Goal: Transaction & Acquisition: Purchase product/service

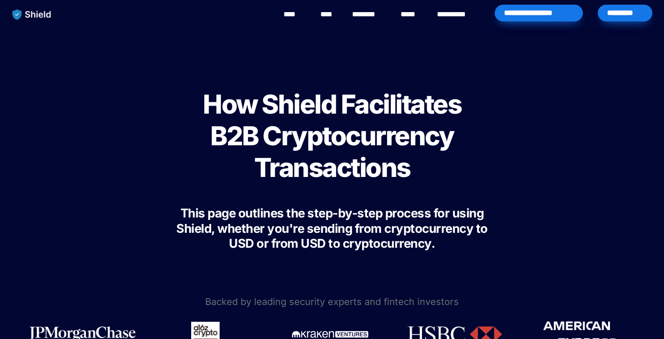
click at [625, 14] on div "*********" at bounding box center [624, 13] width 55 height 17
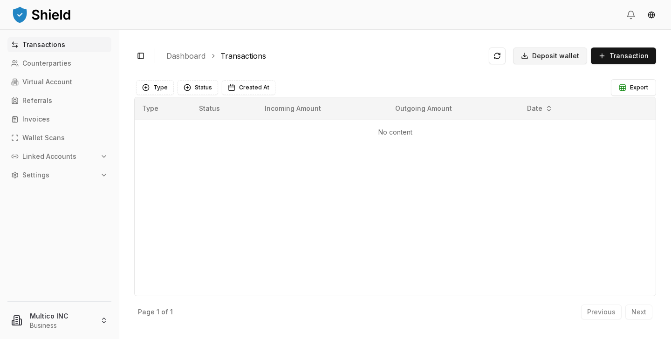
click at [546, 60] on span "Deposit wallet" at bounding box center [555, 55] width 47 height 9
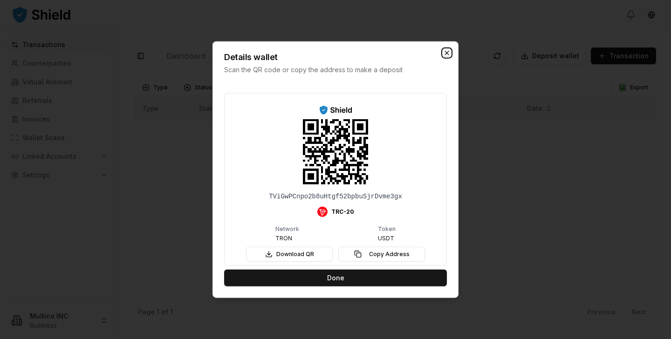
click at [444, 54] on icon "button" at bounding box center [446, 52] width 7 height 7
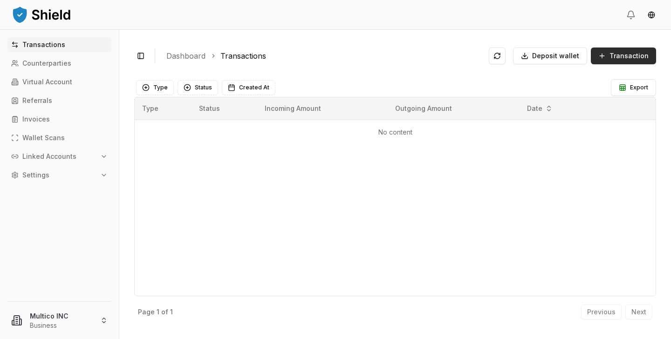
click at [613, 55] on span "Transaction" at bounding box center [628, 55] width 39 height 9
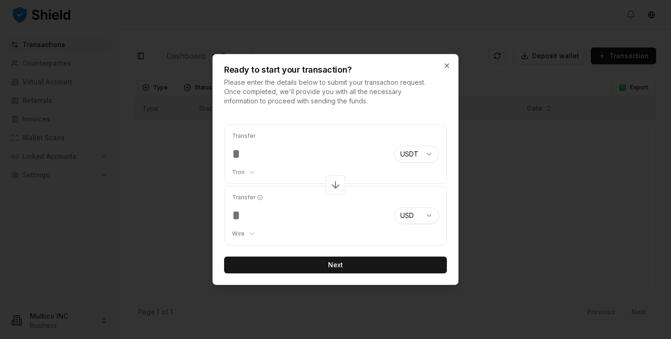
type input "******"
click at [252, 235] on body "Transactions Counterparties Virtual Account Referrals Invoices Wallet Scans Lin…" at bounding box center [335, 169] width 671 height 339
click at [340, 182] on icon at bounding box center [335, 184] width 11 height 11
click at [336, 183] on icon at bounding box center [335, 184] width 11 height 11
click at [240, 231] on body "Transactions Counterparties Virtual Account Referrals Invoices Wallet Scans Lin…" at bounding box center [335, 169] width 671 height 339
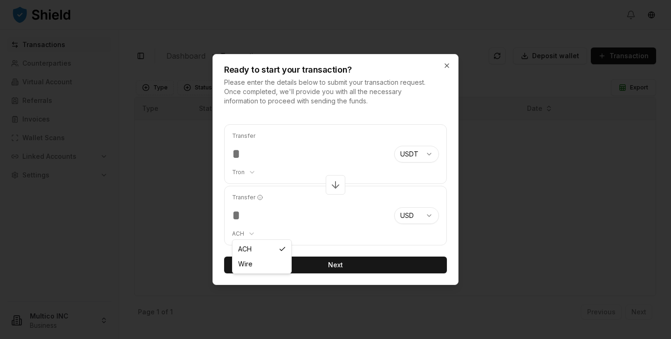
select select "****"
click at [281, 160] on input "******" at bounding box center [309, 154] width 155 height 17
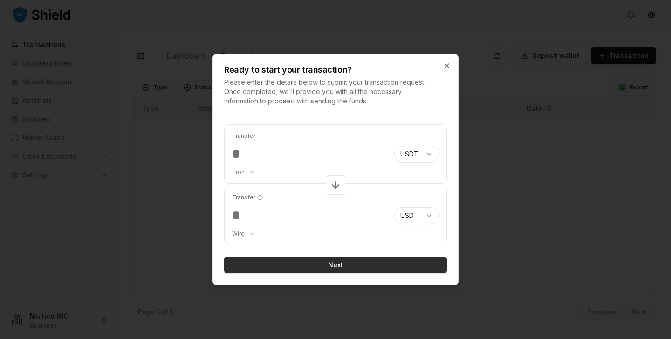
type input "****"
click at [296, 262] on button "Next" at bounding box center [335, 265] width 223 height 17
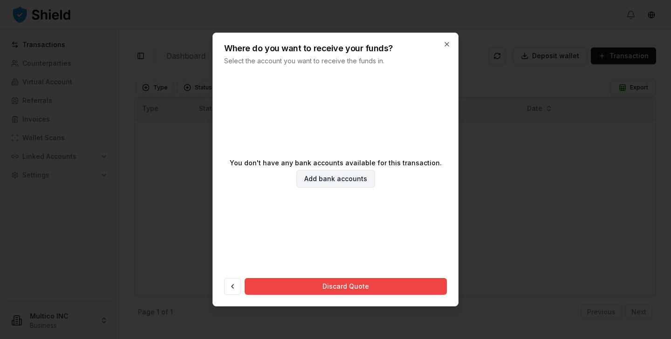
click at [341, 184] on link "Add bank accounts" at bounding box center [335, 179] width 79 height 18
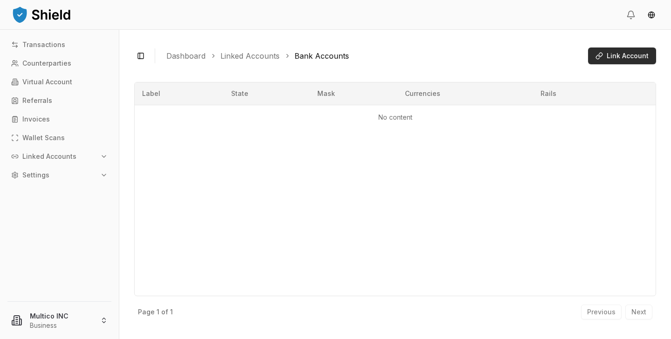
click at [619, 54] on span "Link Account" at bounding box center [628, 55] width 42 height 9
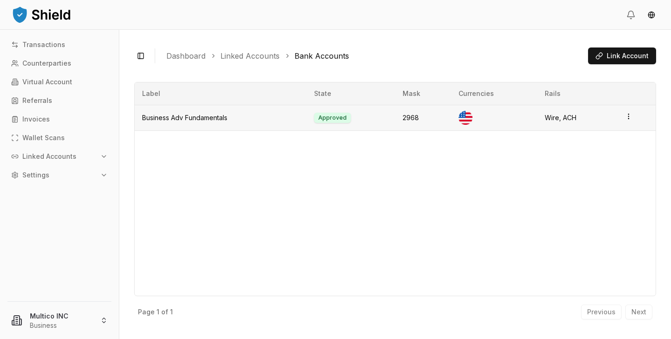
click at [335, 117] on td "Approved" at bounding box center [351, 118] width 89 height 26
click at [336, 113] on td "Approved" at bounding box center [351, 118] width 89 height 26
click at [336, 118] on td "Approved" at bounding box center [351, 118] width 89 height 26
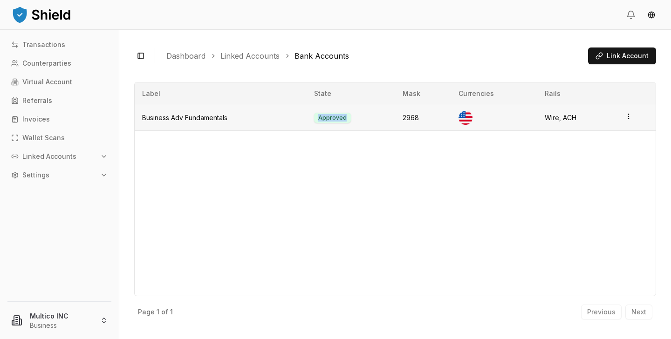
click at [343, 119] on td "Approved" at bounding box center [351, 118] width 89 height 26
click at [358, 127] on td "Approved" at bounding box center [351, 118] width 89 height 26
click at [406, 118] on td "2968" at bounding box center [423, 118] width 56 height 26
click at [421, 143] on div "Label State Mask Currencies Rails Business Adv Fundamentals Approved 2968 Wire,…" at bounding box center [395, 189] width 522 height 214
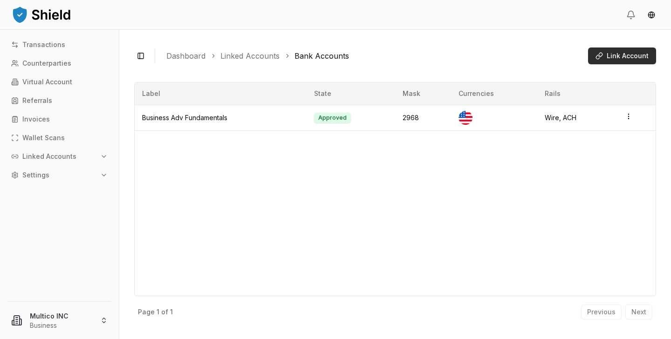
click at [630, 56] on span "Link Account" at bounding box center [628, 55] width 42 height 9
click at [634, 119] on td at bounding box center [636, 118] width 38 height 26
click at [627, 117] on html "Transactions Counterparties Virtual Account Referrals Invoices Wallet Scans Lin…" at bounding box center [335, 169] width 671 height 339
click at [599, 92] on div "View Details" at bounding box center [590, 95] width 56 height 15
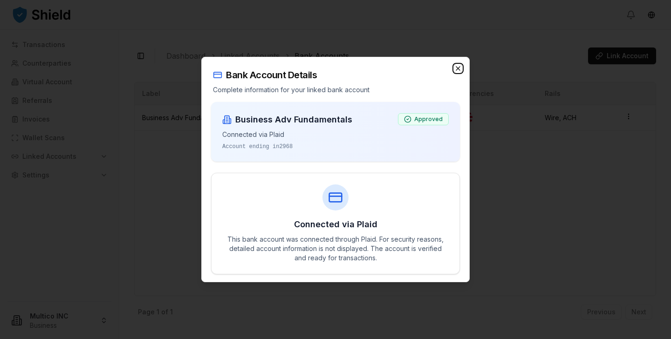
click at [460, 68] on icon "button" at bounding box center [457, 68] width 7 height 7
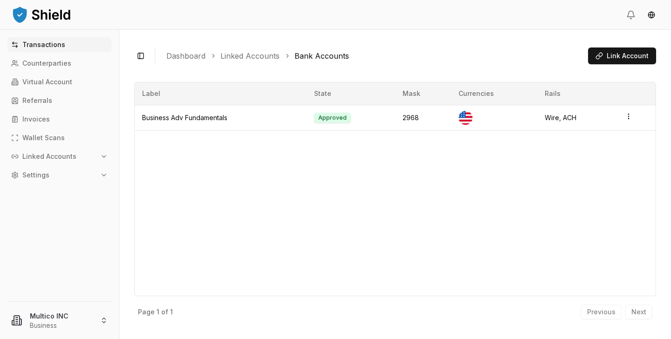
click at [38, 45] on p "Transactions" at bounding box center [43, 44] width 43 height 7
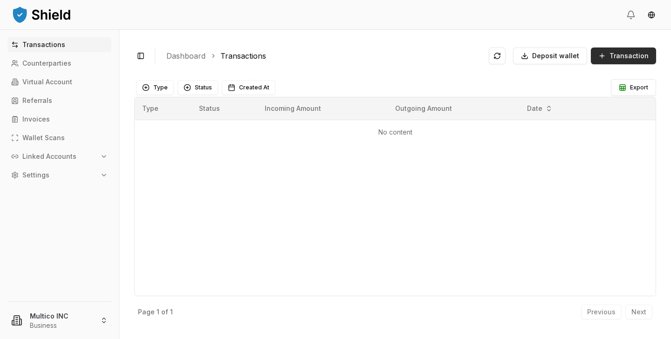
click at [604, 56] on button "Transaction" at bounding box center [623, 56] width 65 height 17
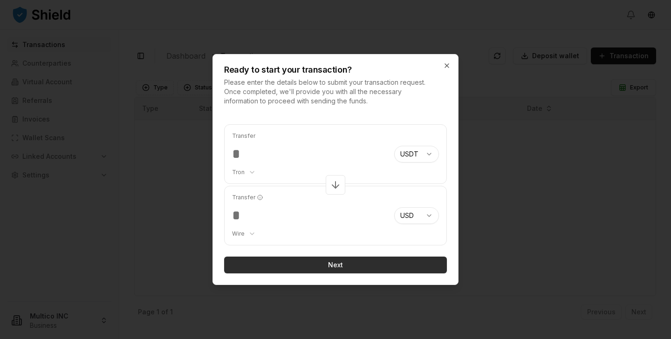
type input "*"
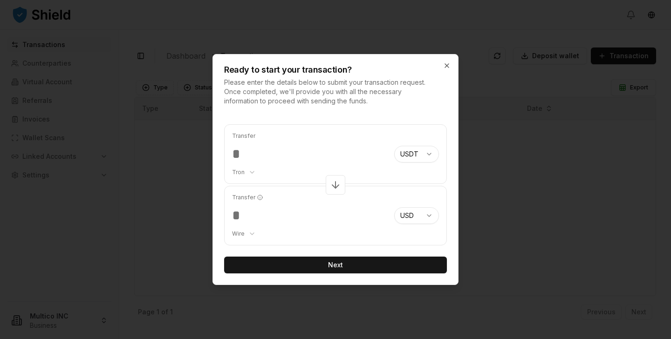
click at [259, 157] on input "***" at bounding box center [309, 154] width 155 height 17
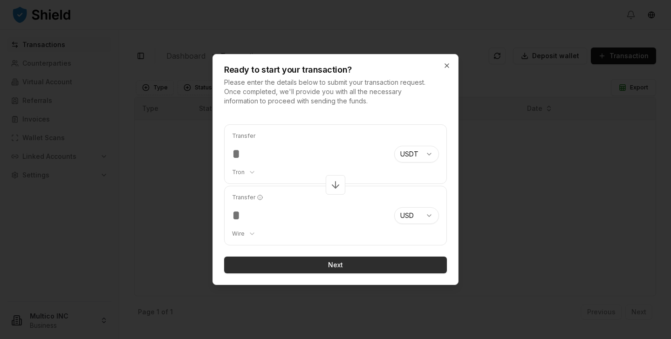
type input "****"
click at [317, 264] on button "Next" at bounding box center [335, 265] width 223 height 17
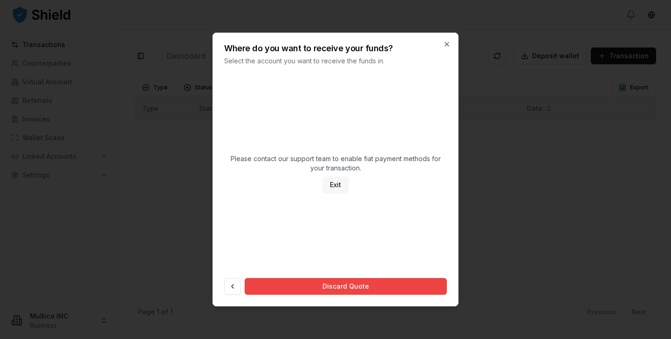
click at [342, 187] on button "Exit" at bounding box center [335, 185] width 26 height 17
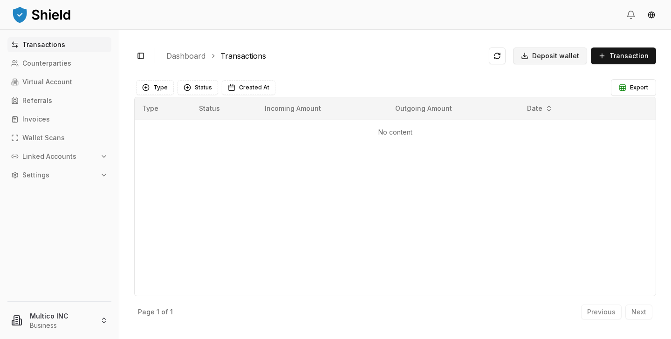
click at [567, 53] on span "Deposit wallet" at bounding box center [555, 55] width 47 height 9
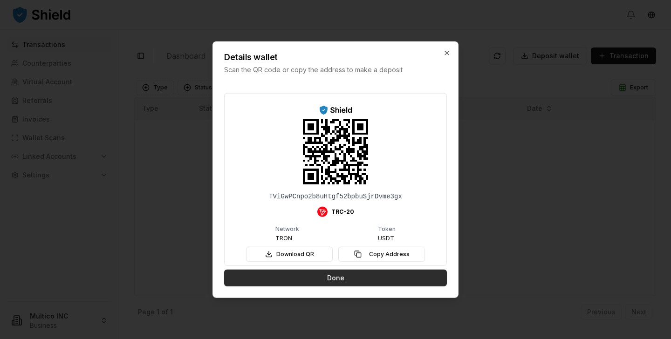
click at [337, 275] on button "Done" at bounding box center [335, 277] width 223 height 17
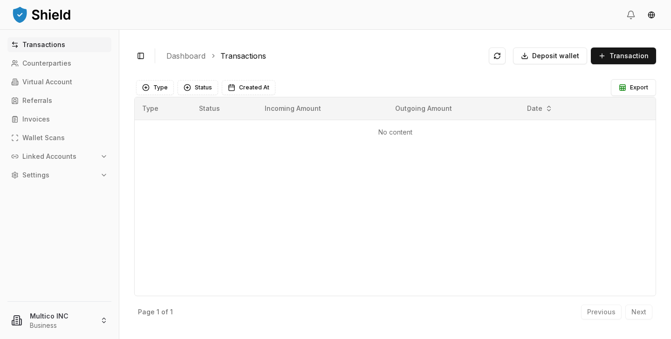
click at [630, 67] on div "Toggle Sidebar Dashboard Transactions Deposit wallet Transaction" at bounding box center [395, 56] width 522 height 22
click at [629, 61] on button "Transaction" at bounding box center [623, 56] width 65 height 17
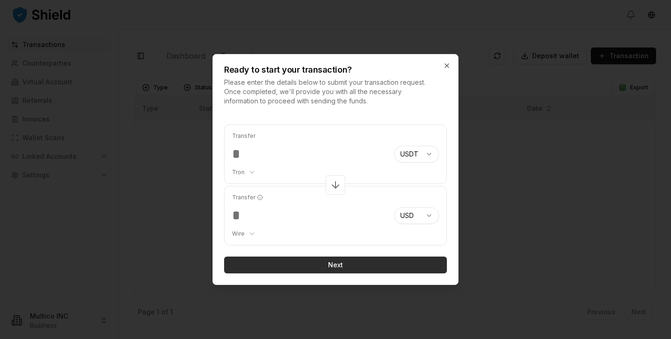
type input "*****"
click at [325, 263] on button "Next" at bounding box center [335, 265] width 223 height 17
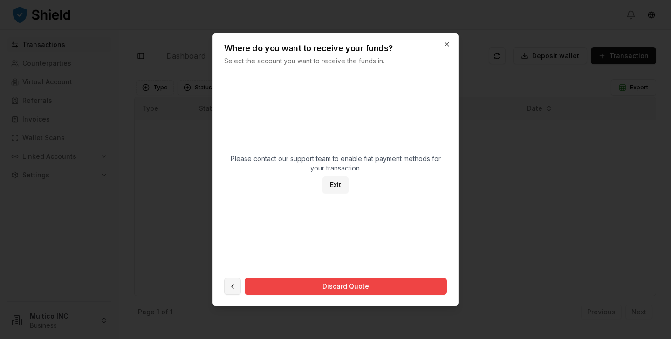
click at [232, 288] on button at bounding box center [232, 286] width 17 height 17
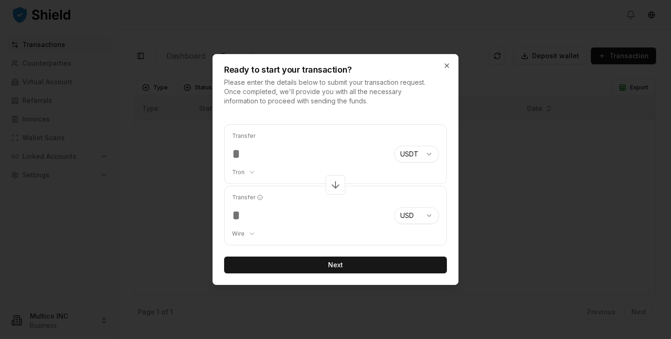
click at [421, 159] on body "Transactions Counterparties Virtual Account Referrals Invoices Wallet Scans Lin…" at bounding box center [335, 169] width 671 height 339
click at [376, 183] on body "Transactions Counterparties Virtual Account Referrals Invoices Wallet Scans Lin…" at bounding box center [335, 169] width 671 height 339
click at [421, 215] on body "Transactions Counterparties Virtual Account Referrals Invoices Wallet Scans Lin…" at bounding box center [335, 169] width 671 height 339
click at [421, 217] on body "Transactions Counterparties Virtual Account Referrals Invoices Wallet Scans Lin…" at bounding box center [335, 169] width 671 height 339
click at [331, 182] on icon at bounding box center [335, 184] width 11 height 11
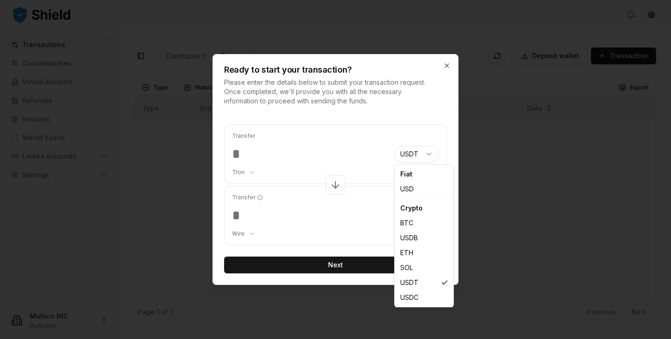
click at [430, 156] on body "Transactions Counterparties Virtual Account Referrals Invoices Wallet Scans Lin…" at bounding box center [335, 169] width 671 height 339
click at [409, 150] on body "Transactions Counterparties Virtual Account Referrals Invoices Wallet Scans Lin…" at bounding box center [335, 169] width 671 height 339
select select "****"
